Goal: Task Accomplishment & Management: Use online tool/utility

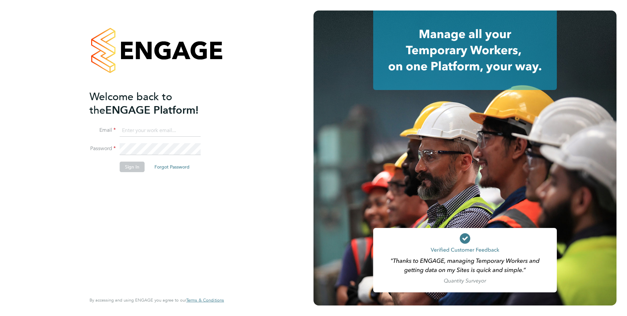
type input "iqbal.hussain@ncclondon.ac.uk"
drag, startPoint x: 137, startPoint y: 163, endPoint x: 133, endPoint y: 169, distance: 7.4
click at [134, 167] on button "Sign In" at bounding box center [132, 166] width 25 height 11
click at [133, 169] on div "Sorry, we are having problems connecting to our services." at bounding box center [157, 158] width 314 height 316
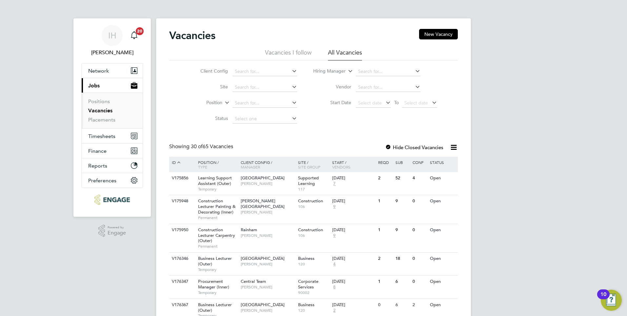
click at [299, 54] on li "Vacancies I follow" at bounding box center [288, 55] width 47 height 12
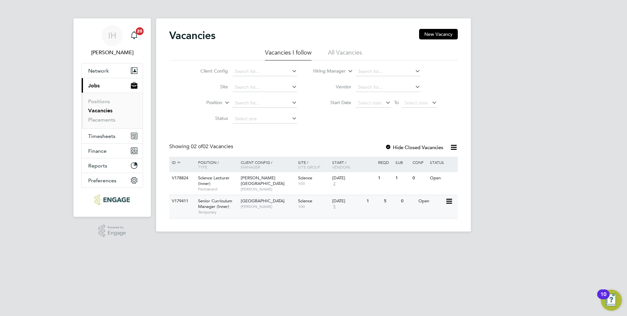
click at [219, 206] on span "Senior Curriculum Manager (Inner)" at bounding box center [215, 203] width 34 height 11
click at [217, 201] on span "Senior Curriculum Manager (Inner)" at bounding box center [215, 203] width 34 height 11
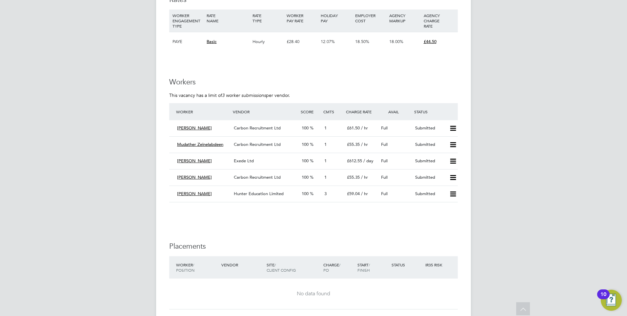
scroll to position [853, 0]
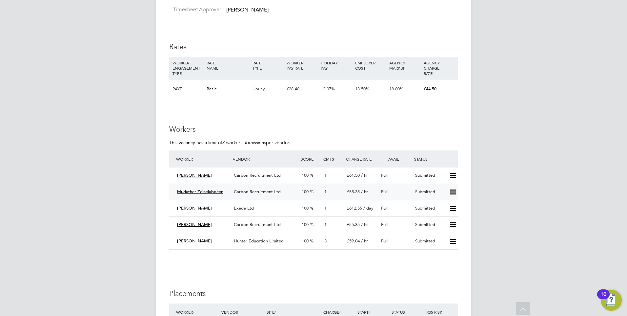
click at [203, 189] on span "Mudather Zeinelabdeen" at bounding box center [200, 192] width 46 height 6
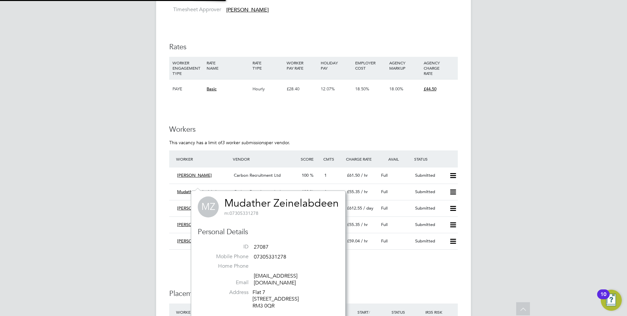
scroll to position [166, 153]
click at [274, 189] on span "Carbon Recruitment Ltd" at bounding box center [257, 192] width 47 height 6
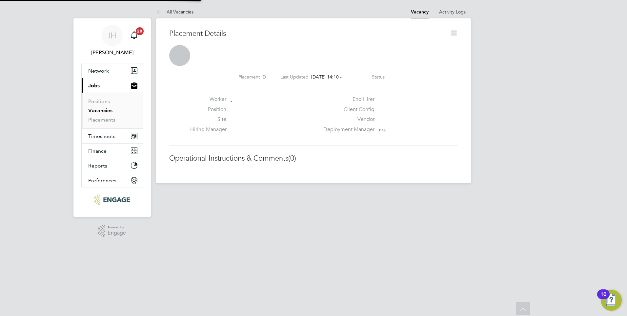
scroll to position [3, 3]
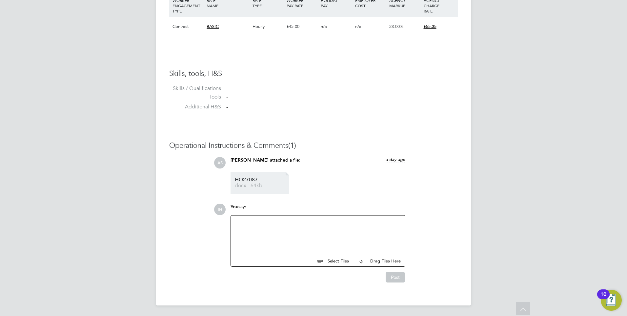
click at [239, 184] on span "docx - 64kb" at bounding box center [261, 185] width 53 height 5
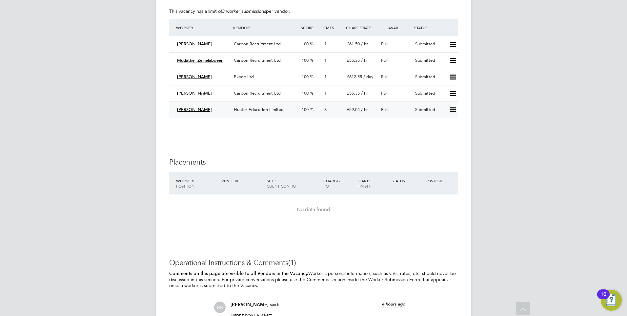
click at [245, 107] on span "Hunter Education Limited" at bounding box center [259, 110] width 50 height 6
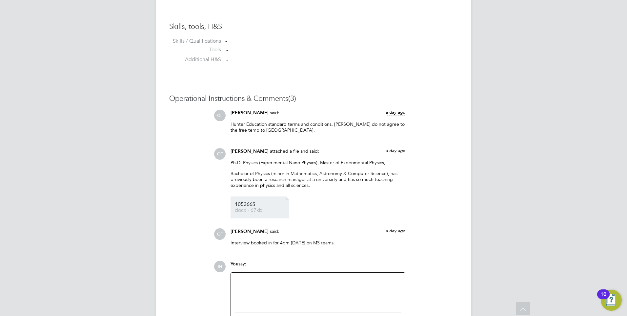
click at [251, 208] on link "105366S docx - 67kb" at bounding box center [261, 207] width 53 height 11
drag, startPoint x: 313, startPoint y: 177, endPoint x: 312, endPoint y: 161, distance: 15.8
click at [313, 177] on p "Bachelor of Physics (minor in Mathematics, Astronomy & Computer Science), has p…" at bounding box center [318, 179] width 175 height 18
